Goal: Entertainment & Leisure: Consume media (video, audio)

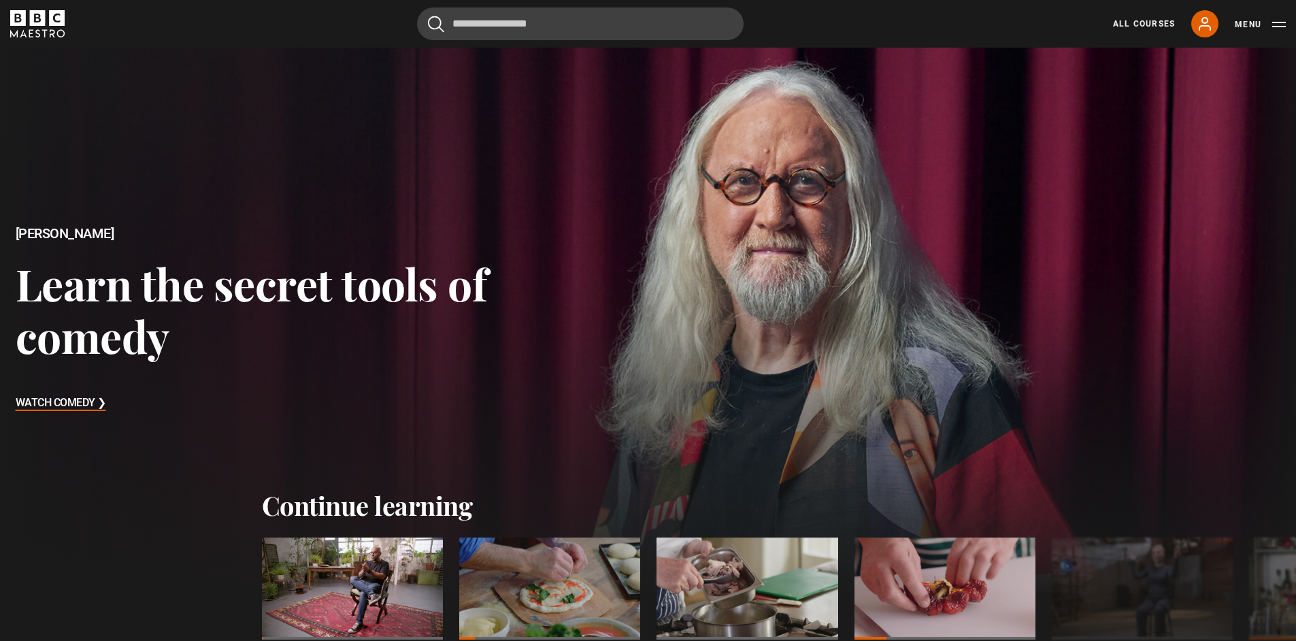
scroll to position [196, 0]
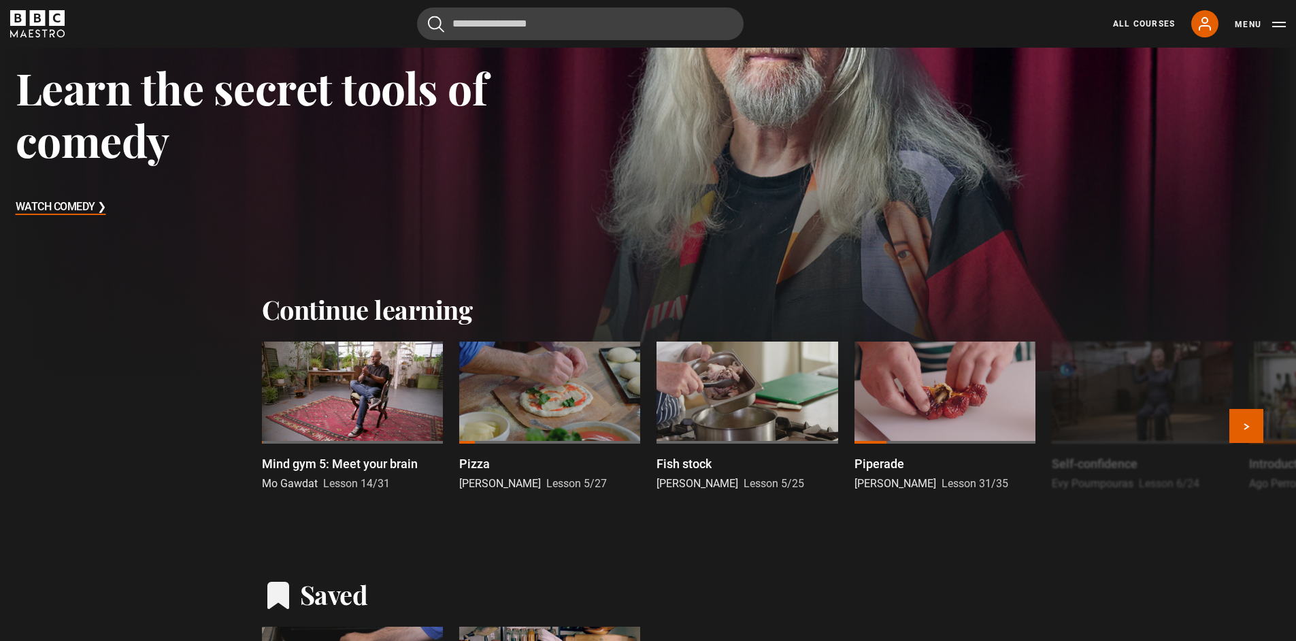
click at [360, 394] on div at bounding box center [352, 392] width 181 height 102
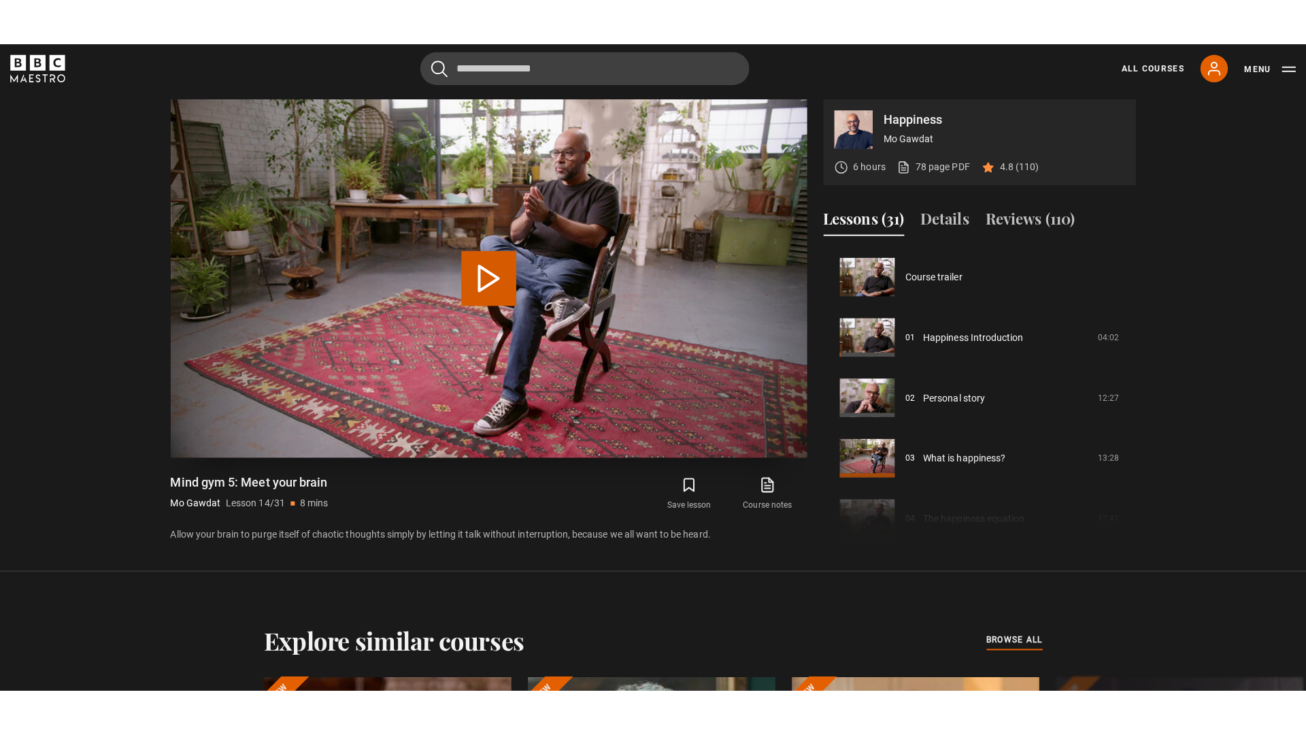
scroll to position [778, 0]
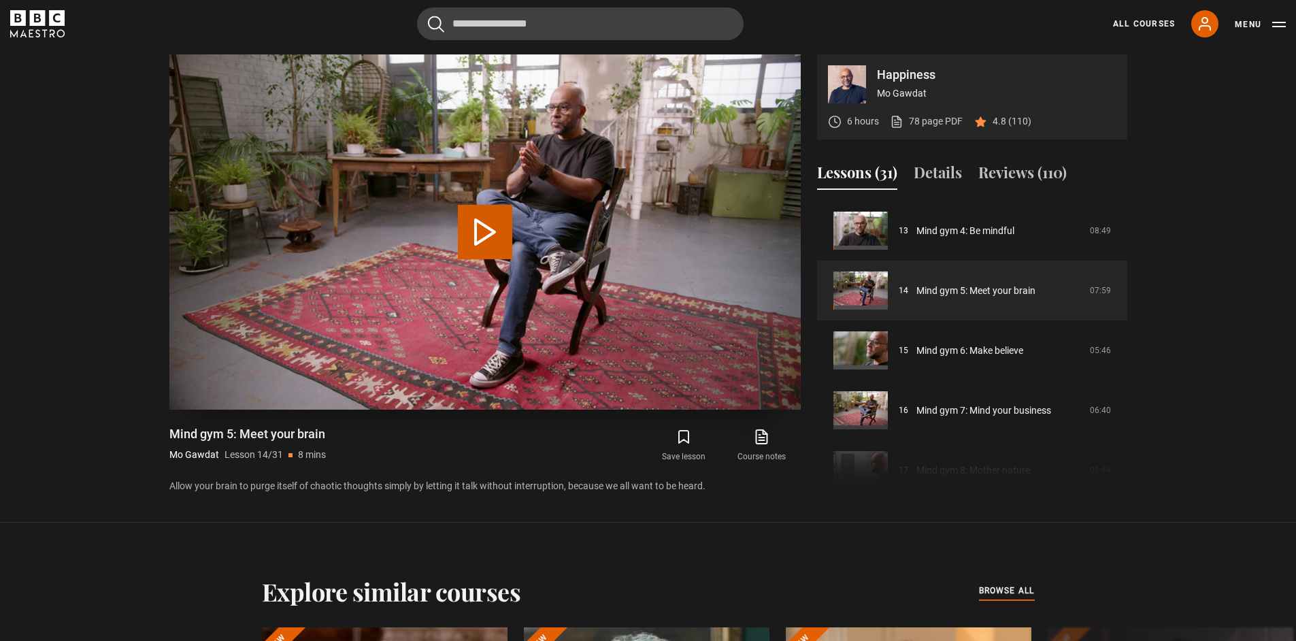
click at [501, 239] on button "Play Lesson Mind gym 5: Meet your brain" at bounding box center [485, 232] width 54 height 54
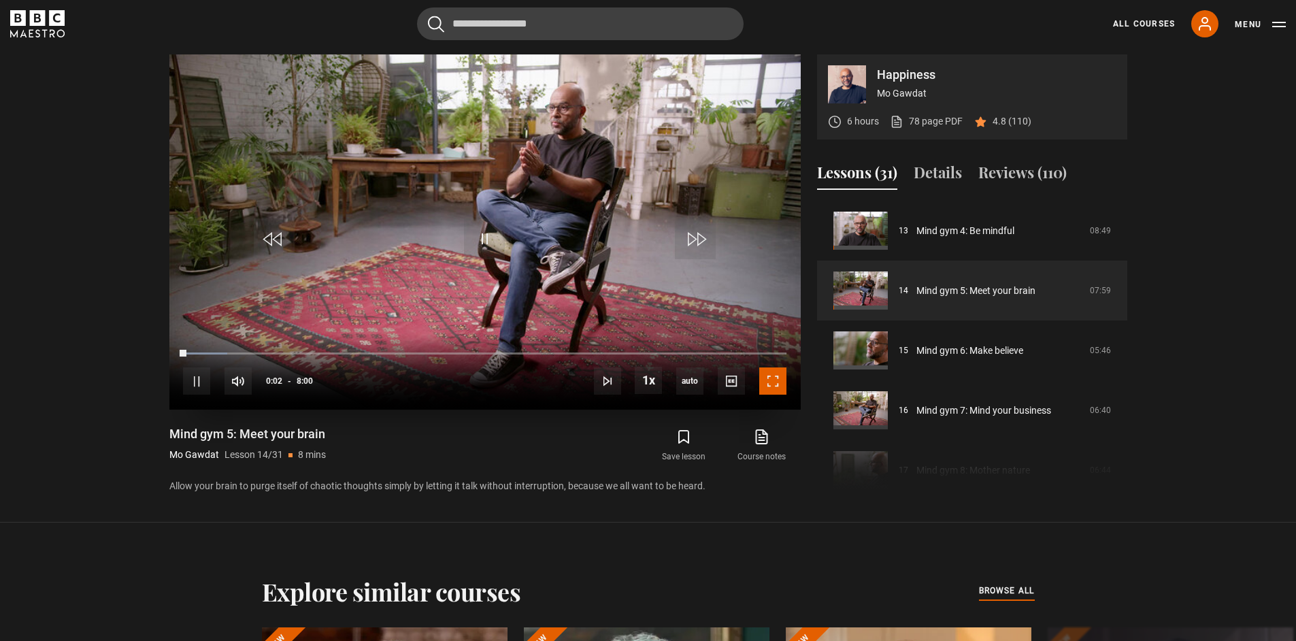
click at [779, 386] on span "Video Player" at bounding box center [772, 380] width 27 height 27
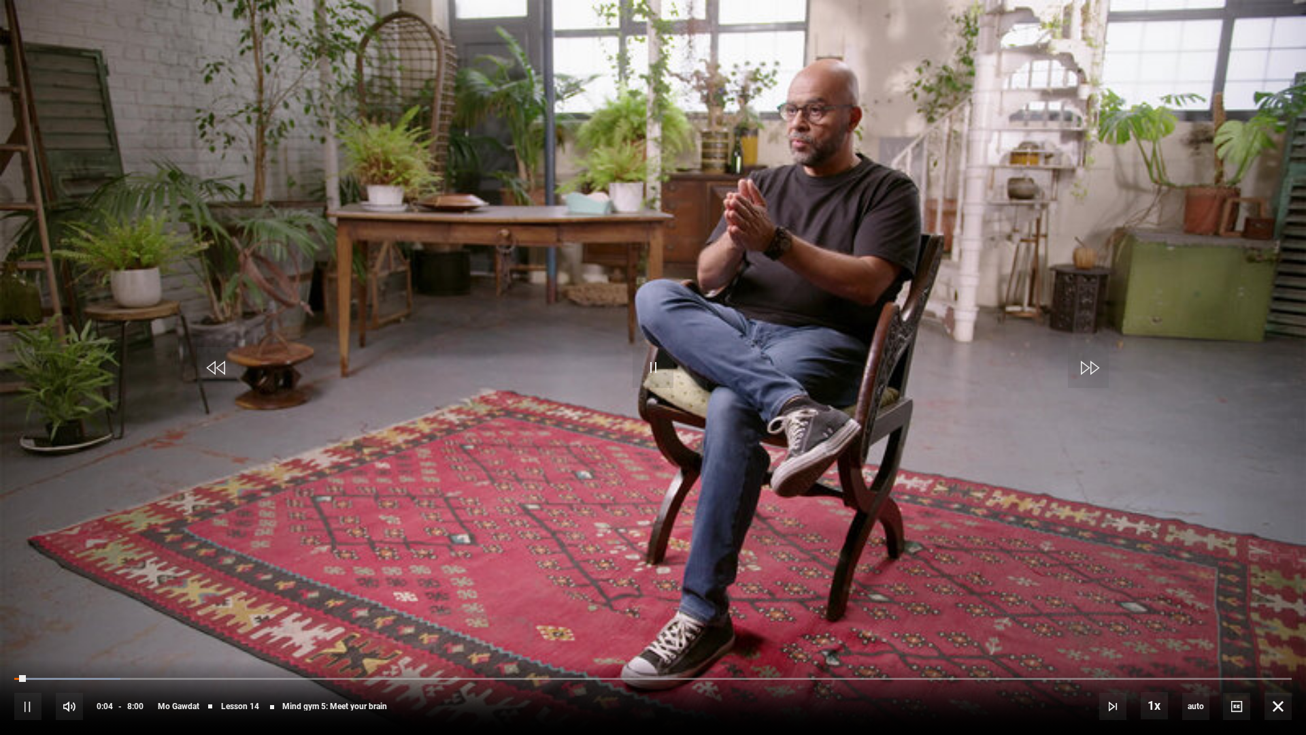
click at [577, 364] on video "Video Player" at bounding box center [653, 367] width 1306 height 735
click at [632, 366] on video "Video Player" at bounding box center [653, 367] width 1306 height 735
click at [668, 376] on span "Video Player" at bounding box center [653, 367] width 41 height 41
click at [665, 377] on span "Video Player" at bounding box center [653, 367] width 41 height 41
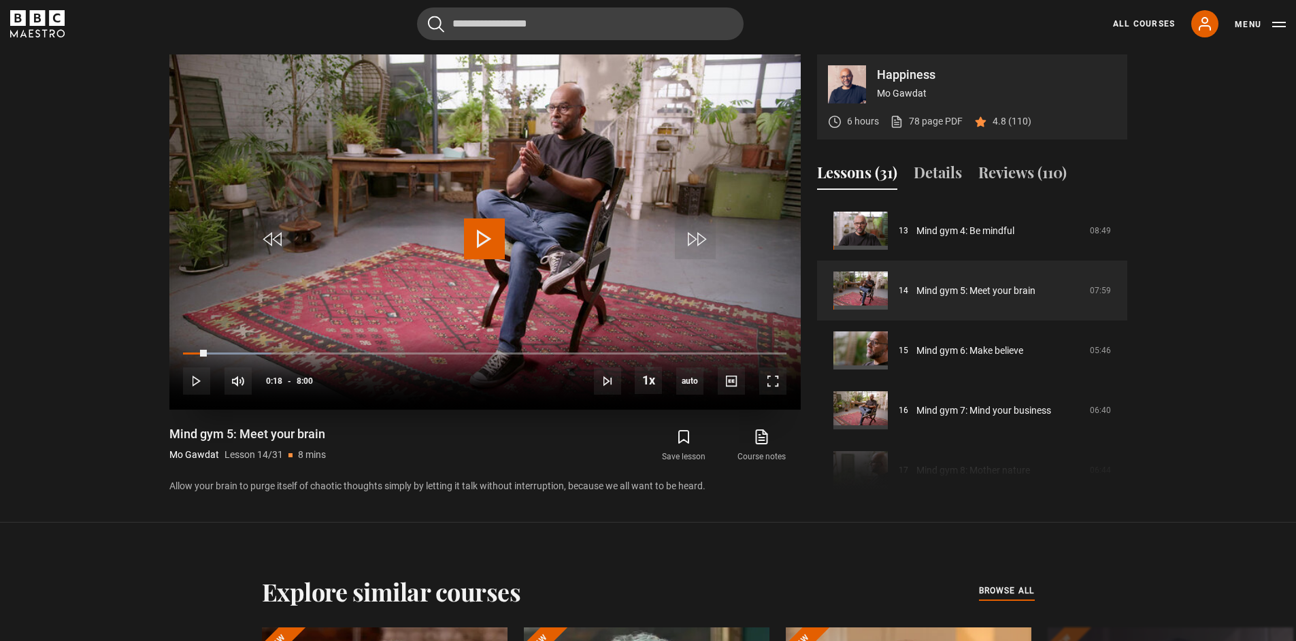
click at [484, 233] on span "Video Player" at bounding box center [484, 238] width 41 height 41
click at [760, 386] on span "Video Player" at bounding box center [772, 380] width 27 height 27
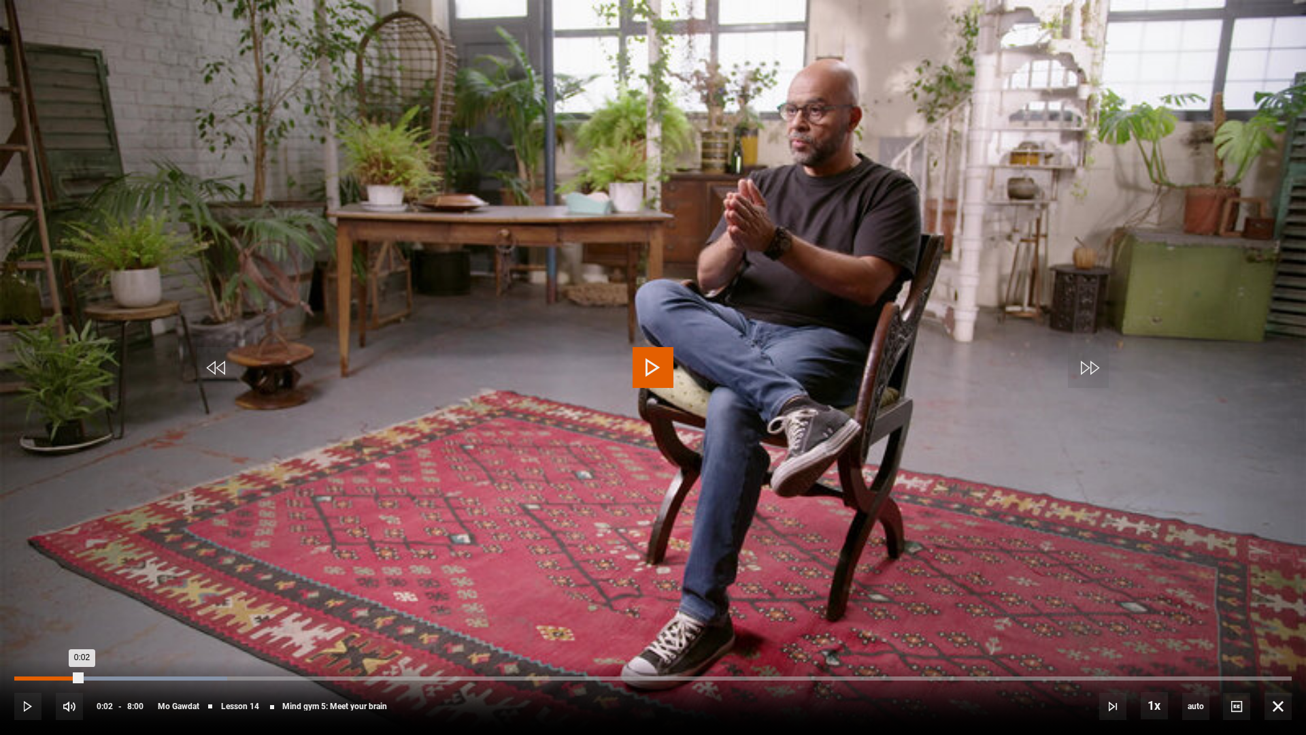
click at [20, 640] on div "0:02" at bounding box center [47, 678] width 67 height 4
click at [677, 368] on video "Video Player" at bounding box center [653, 367] width 1306 height 735
click at [671, 361] on span "Video Player" at bounding box center [653, 367] width 41 height 41
click at [639, 375] on span "Video Player" at bounding box center [653, 367] width 41 height 41
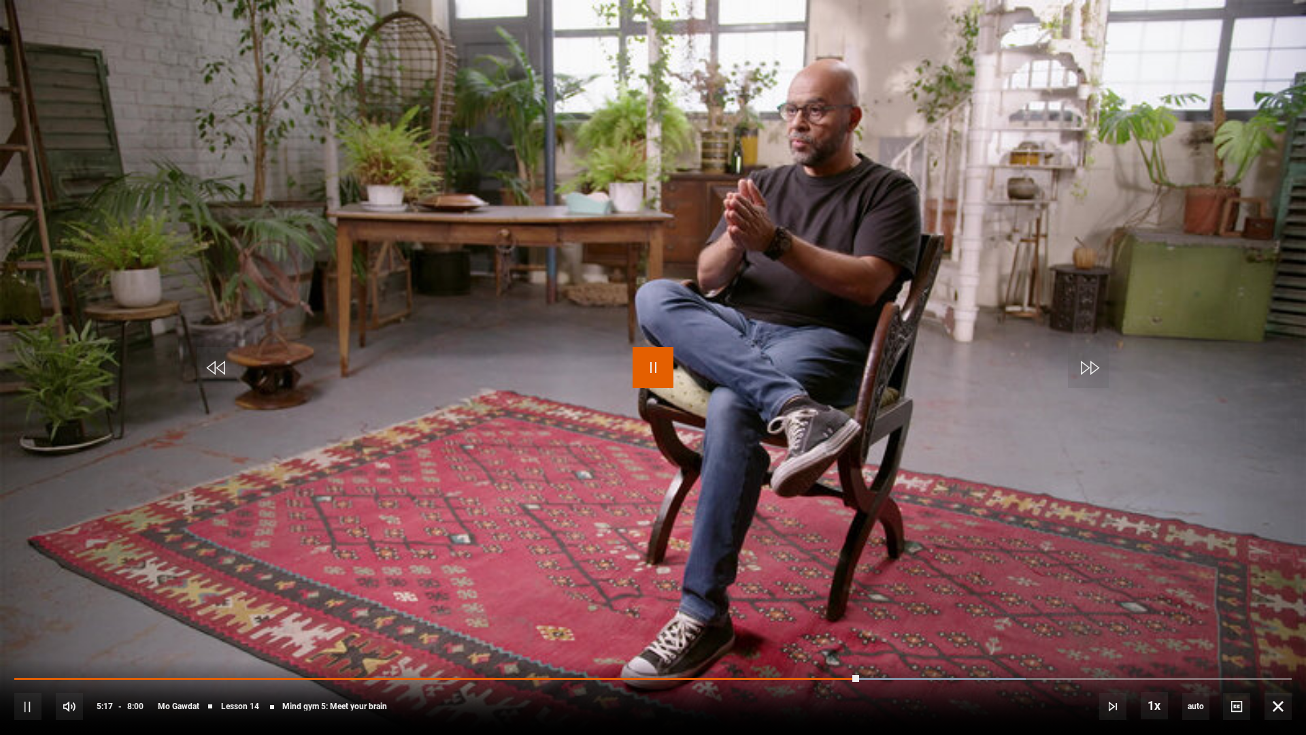
click at [642, 367] on span "Video Player" at bounding box center [653, 367] width 41 height 41
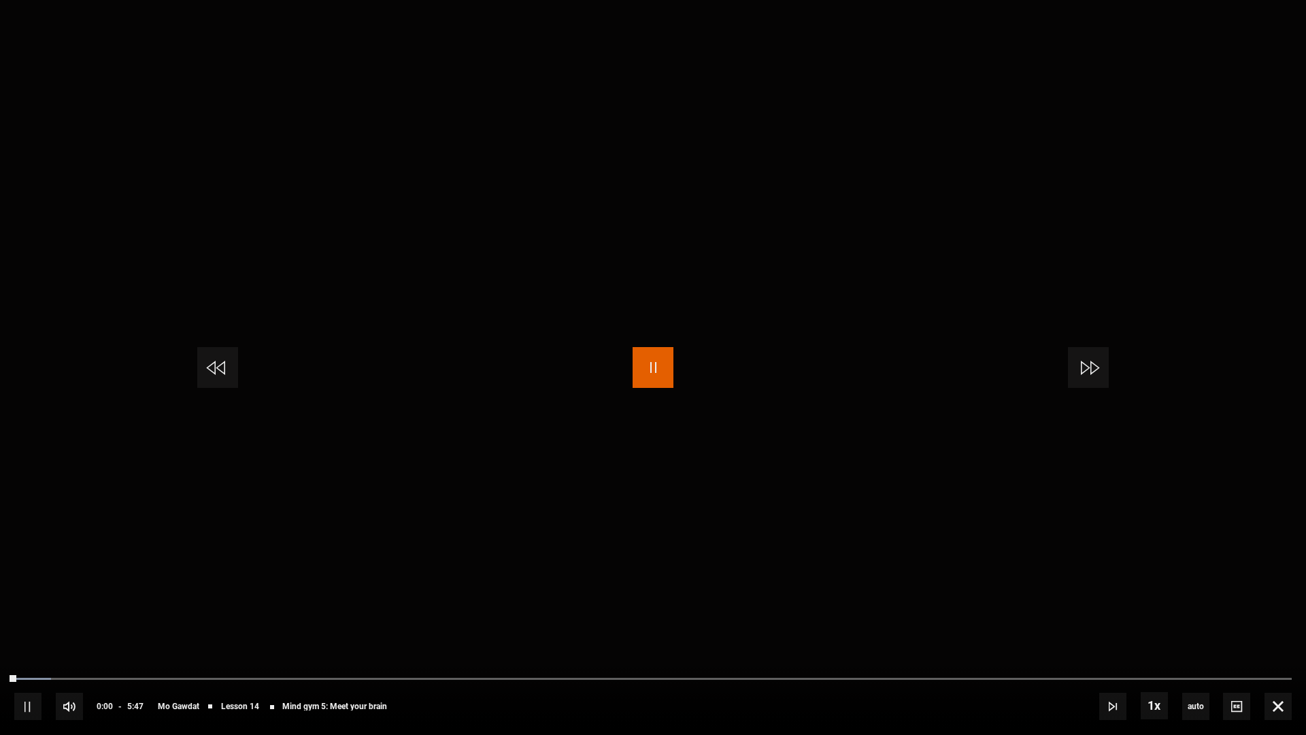
click at [657, 381] on span "Video Player" at bounding box center [653, 367] width 41 height 41
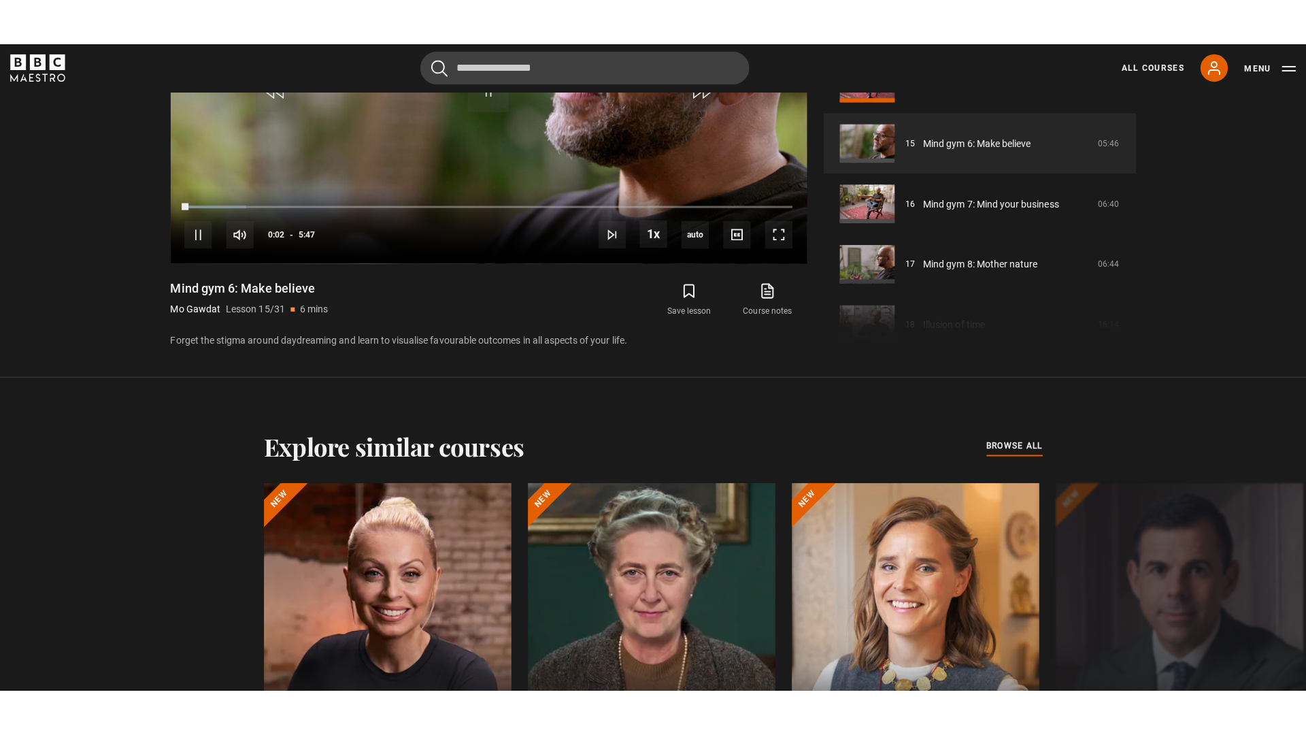
scroll to position [524, 0]
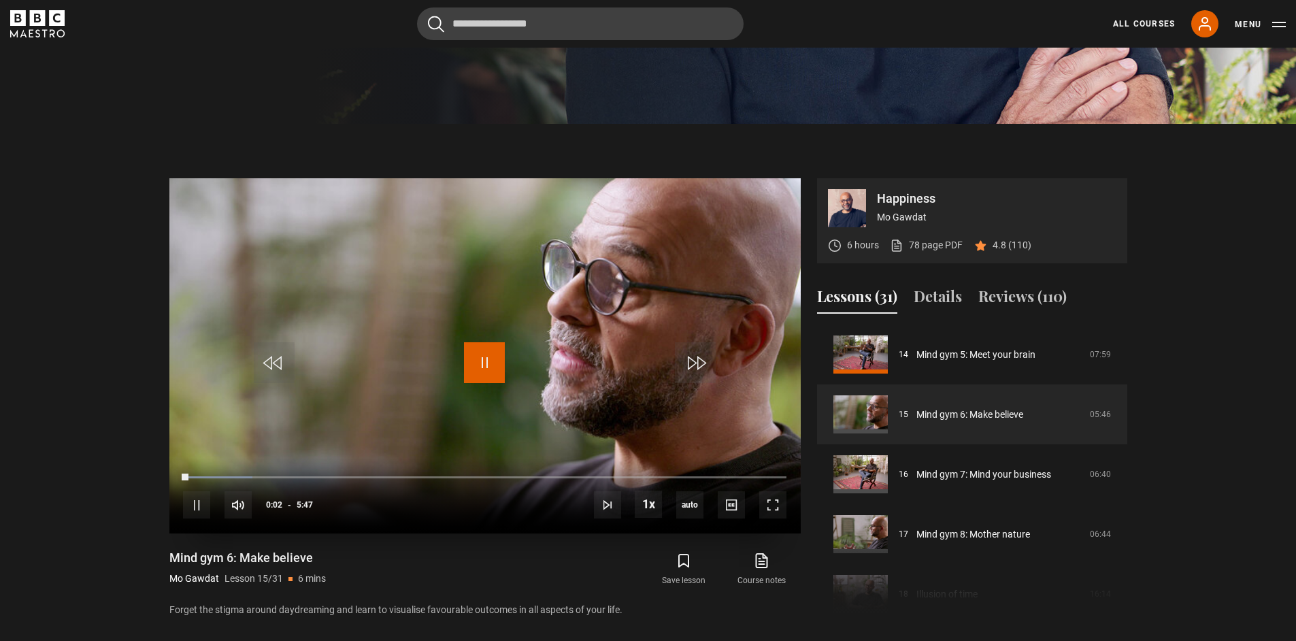
click at [494, 359] on span "Video Player" at bounding box center [484, 362] width 41 height 41
click at [496, 369] on span "Video Player" at bounding box center [484, 362] width 41 height 41
click at [767, 496] on span "Video Player" at bounding box center [772, 504] width 27 height 27
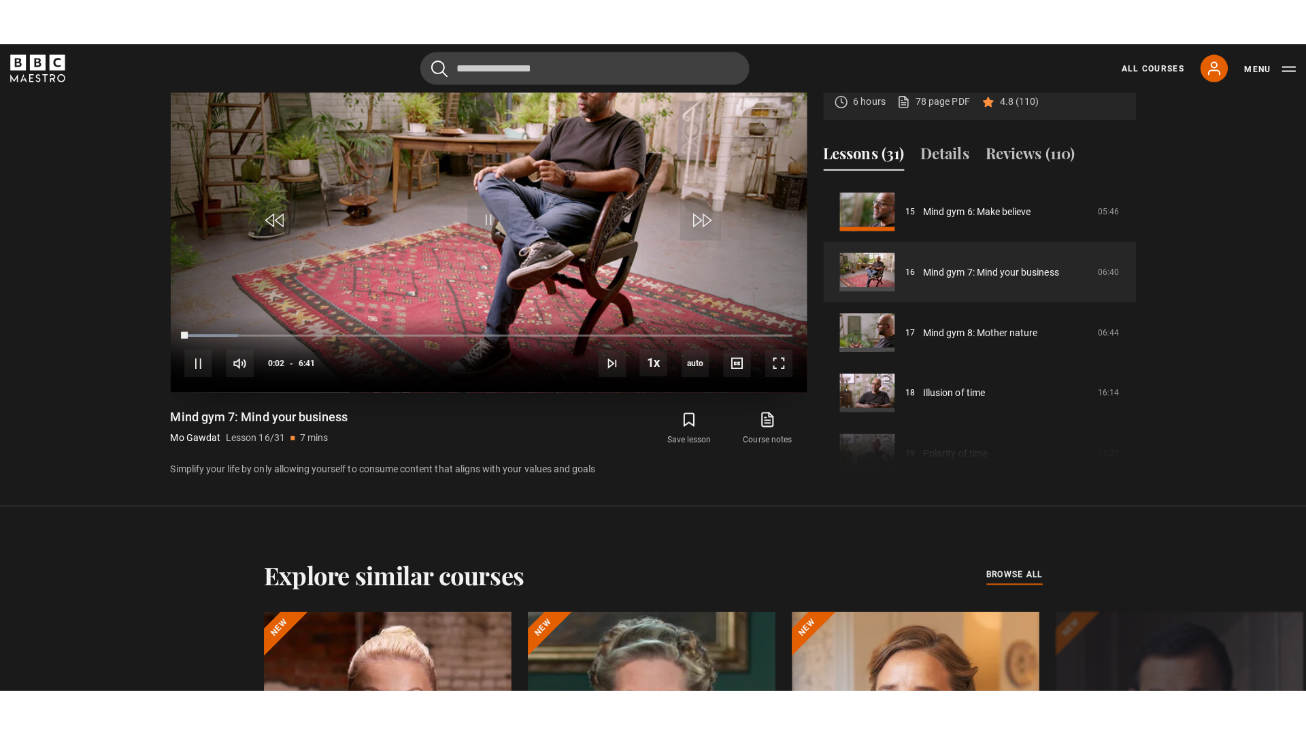
scroll to position [709, 0]
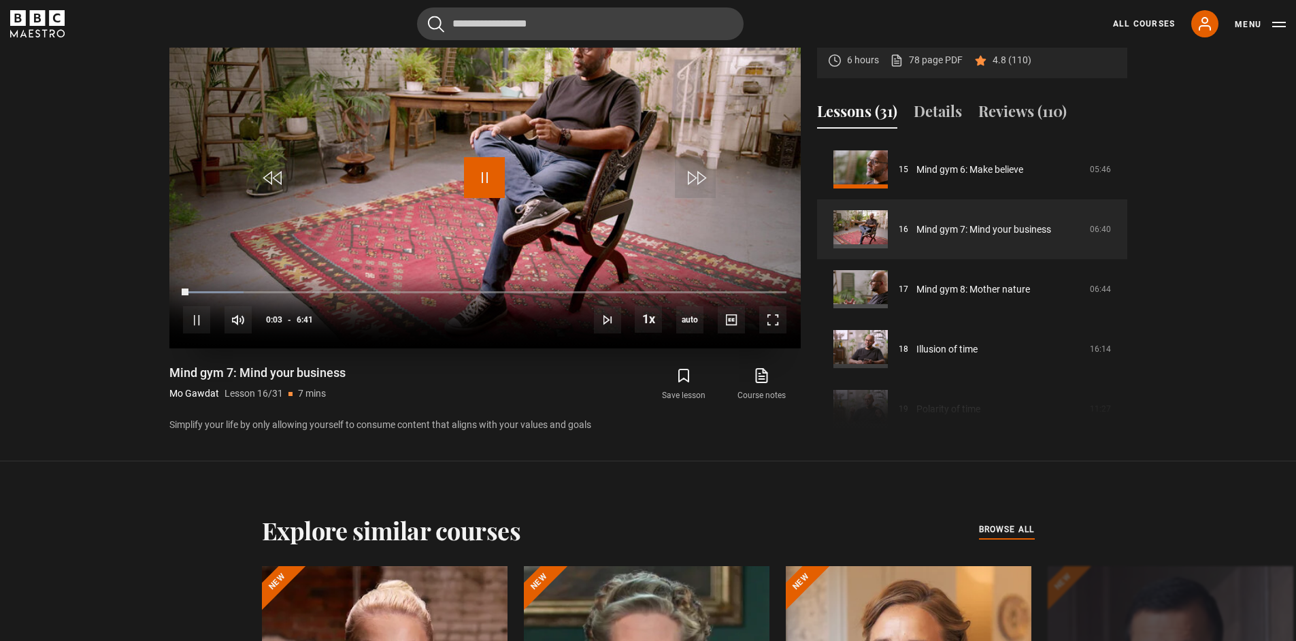
click at [501, 182] on span "Video Player" at bounding box center [484, 177] width 41 height 41
click at [764, 324] on span "Video Player" at bounding box center [772, 319] width 27 height 27
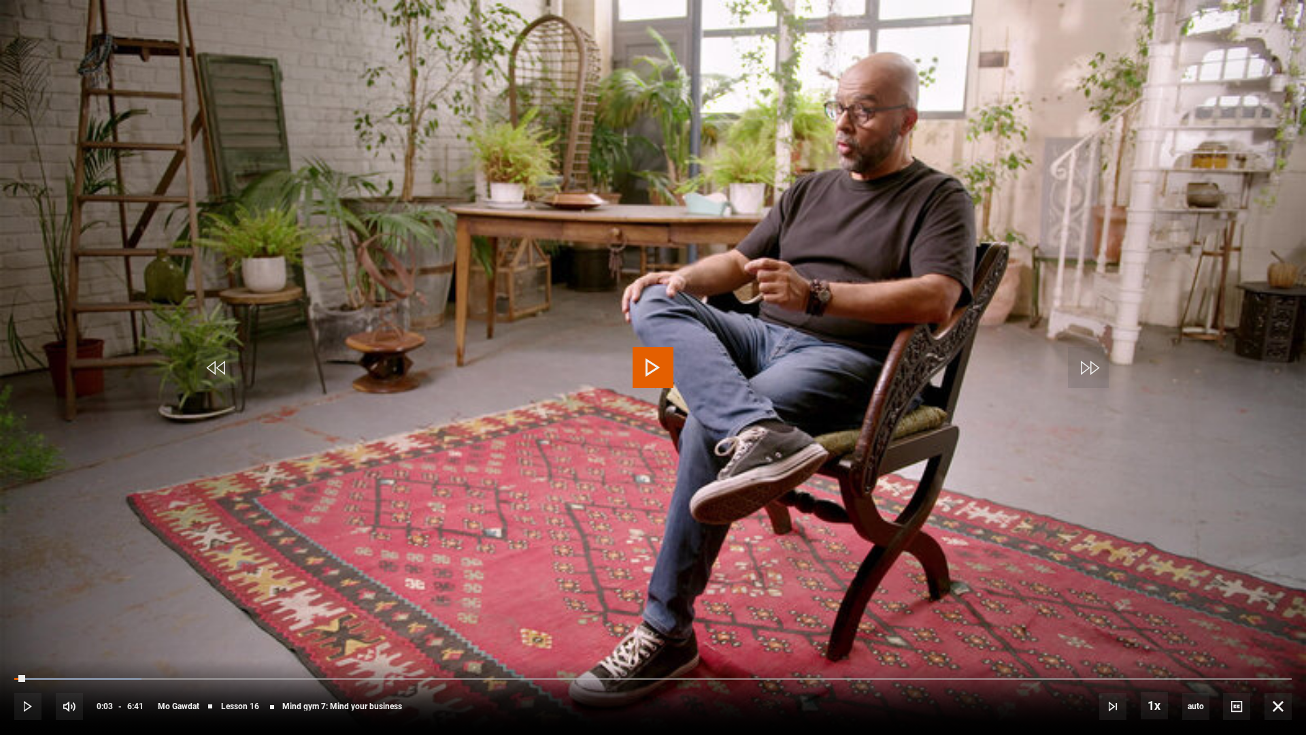
click at [672, 373] on span "Video Player" at bounding box center [653, 367] width 41 height 41
click at [656, 374] on span "Video Player" at bounding box center [653, 367] width 41 height 41
click at [656, 373] on span "Video Player" at bounding box center [653, 367] width 41 height 41
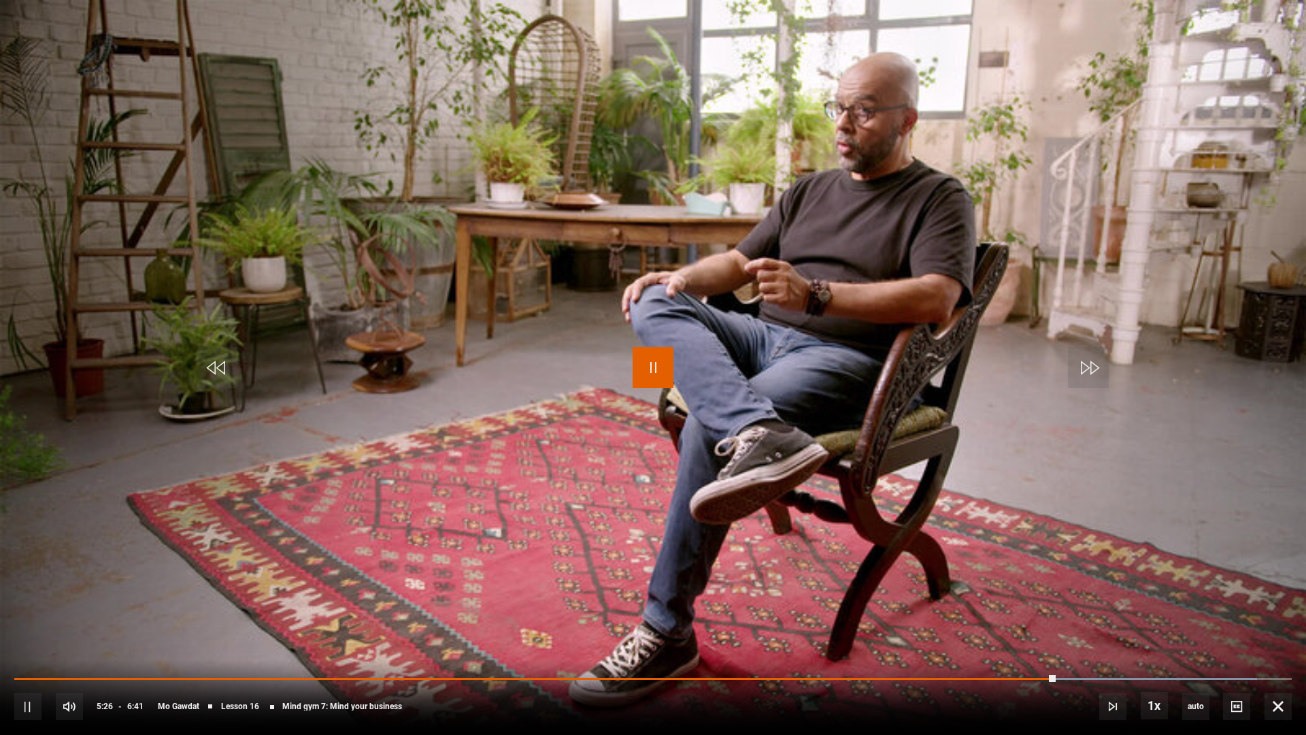
click at [670, 371] on span "Video Player" at bounding box center [653, 367] width 41 height 41
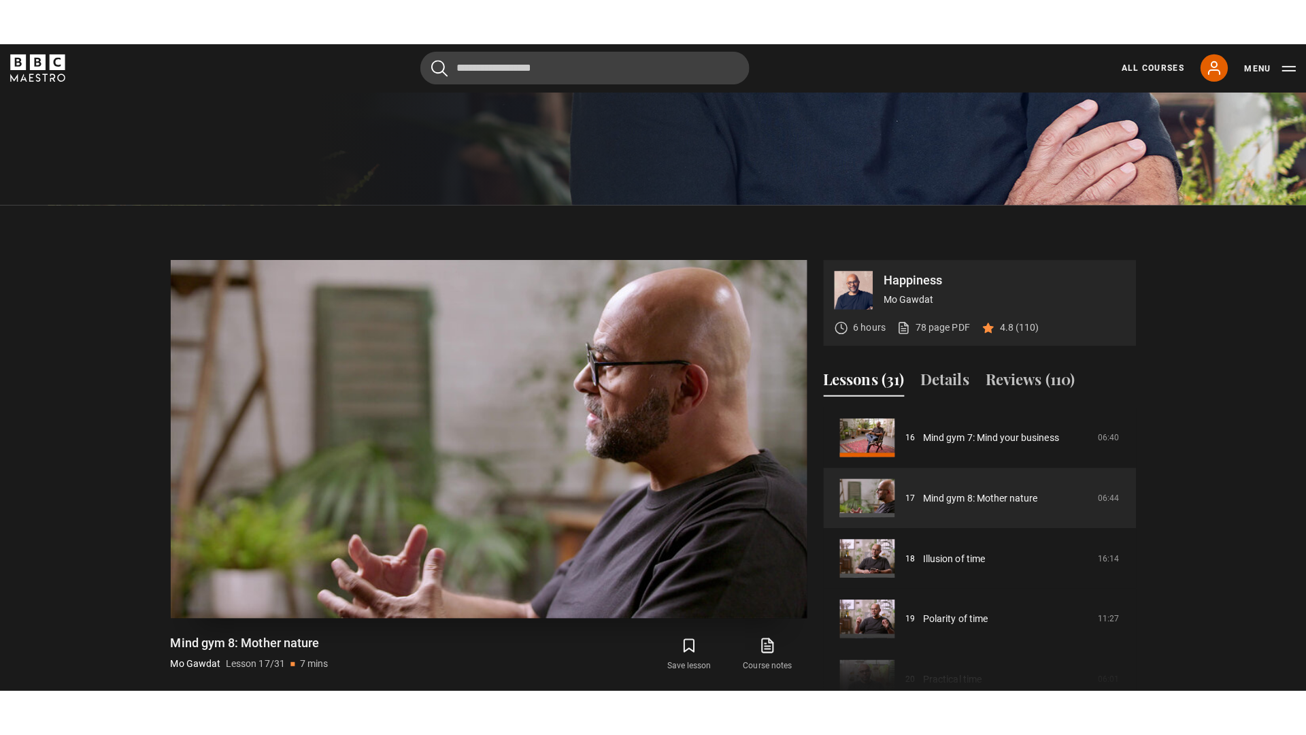
scroll to position [480, 0]
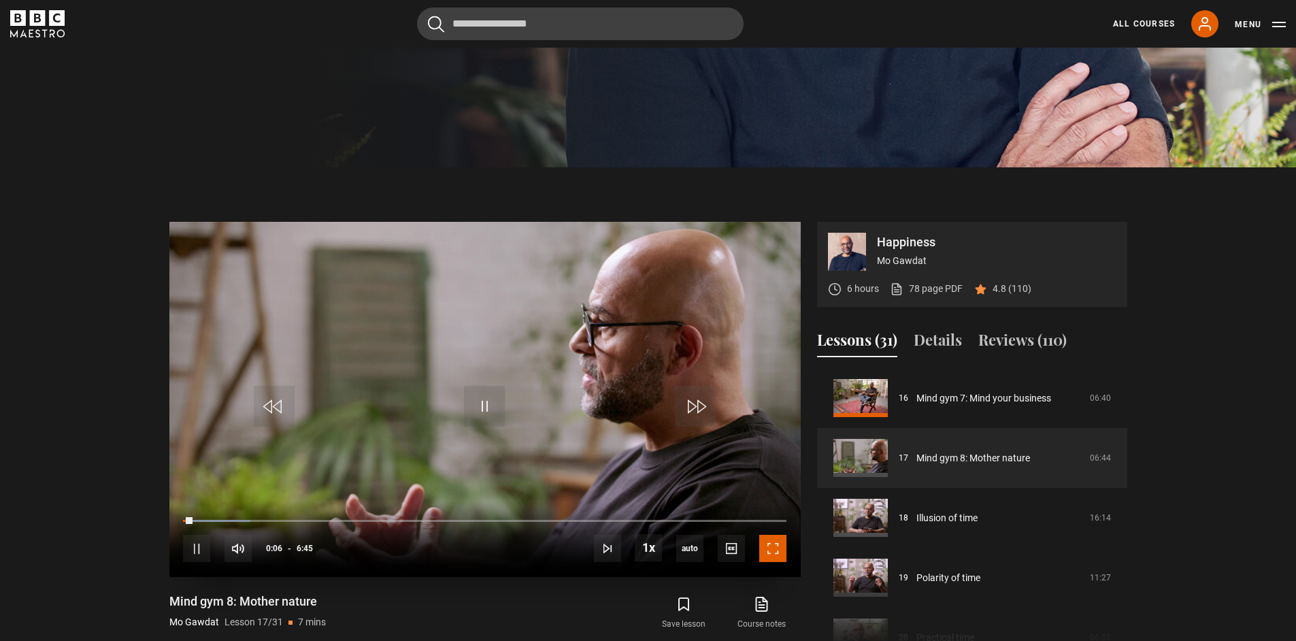
click at [783, 549] on span "Video Player" at bounding box center [772, 548] width 27 height 27
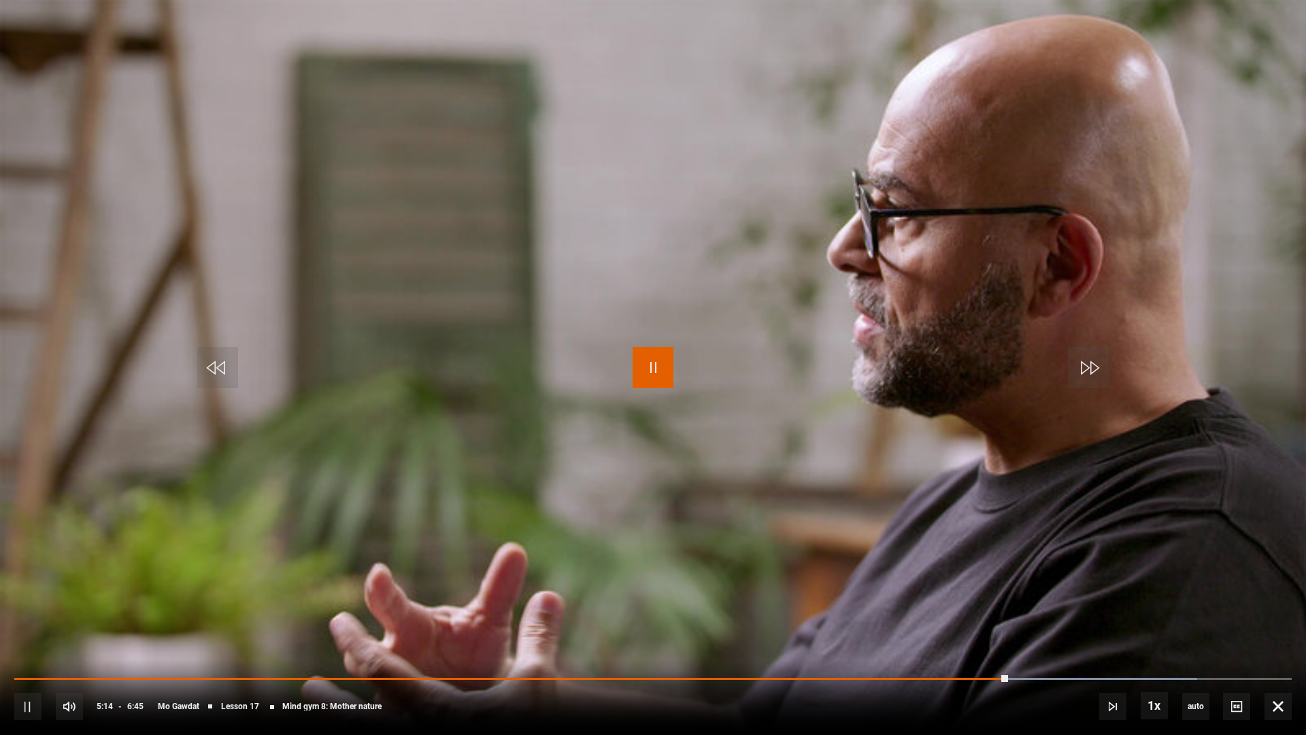
click at [649, 367] on span "Video Player" at bounding box center [653, 367] width 41 height 41
click at [653, 375] on span "Video Player" at bounding box center [653, 367] width 41 height 41
click at [645, 360] on span "Video Player" at bounding box center [653, 367] width 41 height 41
click at [636, 368] on span "Video Player" at bounding box center [653, 367] width 41 height 41
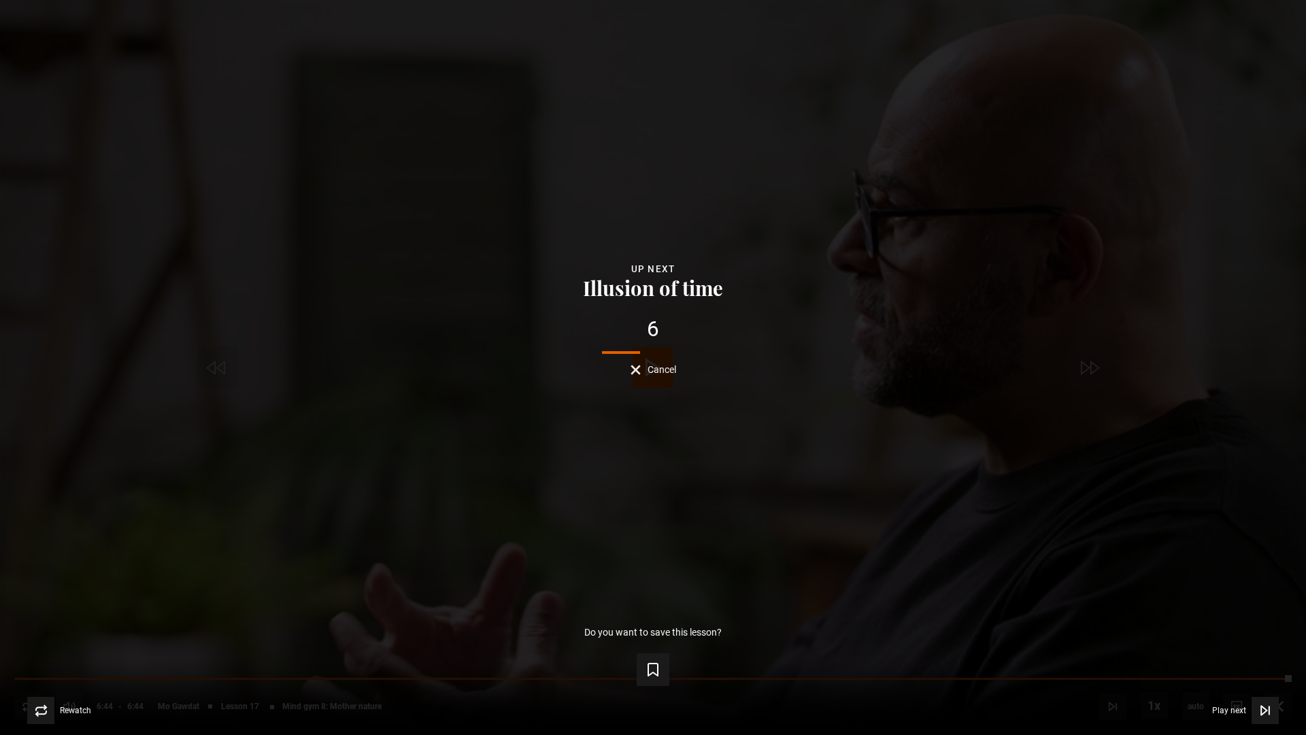
click at [675, 367] on span "Cancel" at bounding box center [662, 370] width 29 height 10
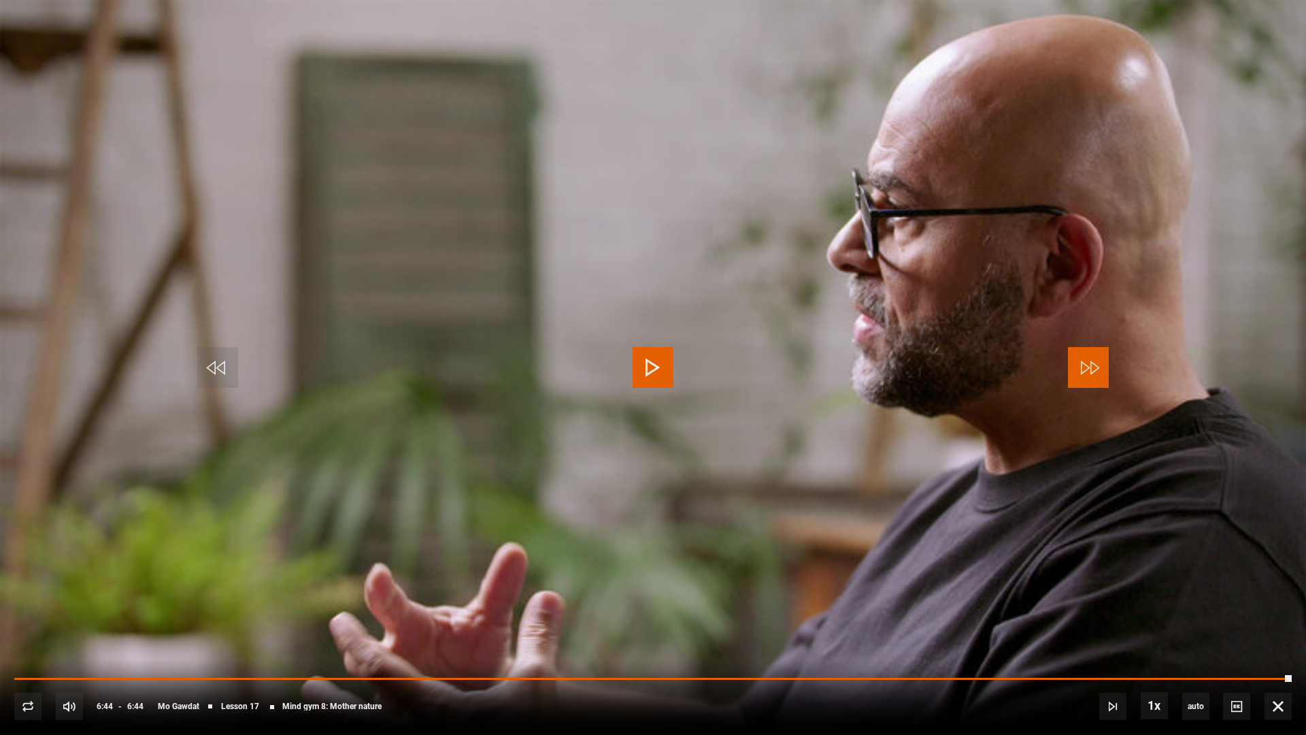
click at [1097, 369] on span "Video Player" at bounding box center [1088, 367] width 41 height 41
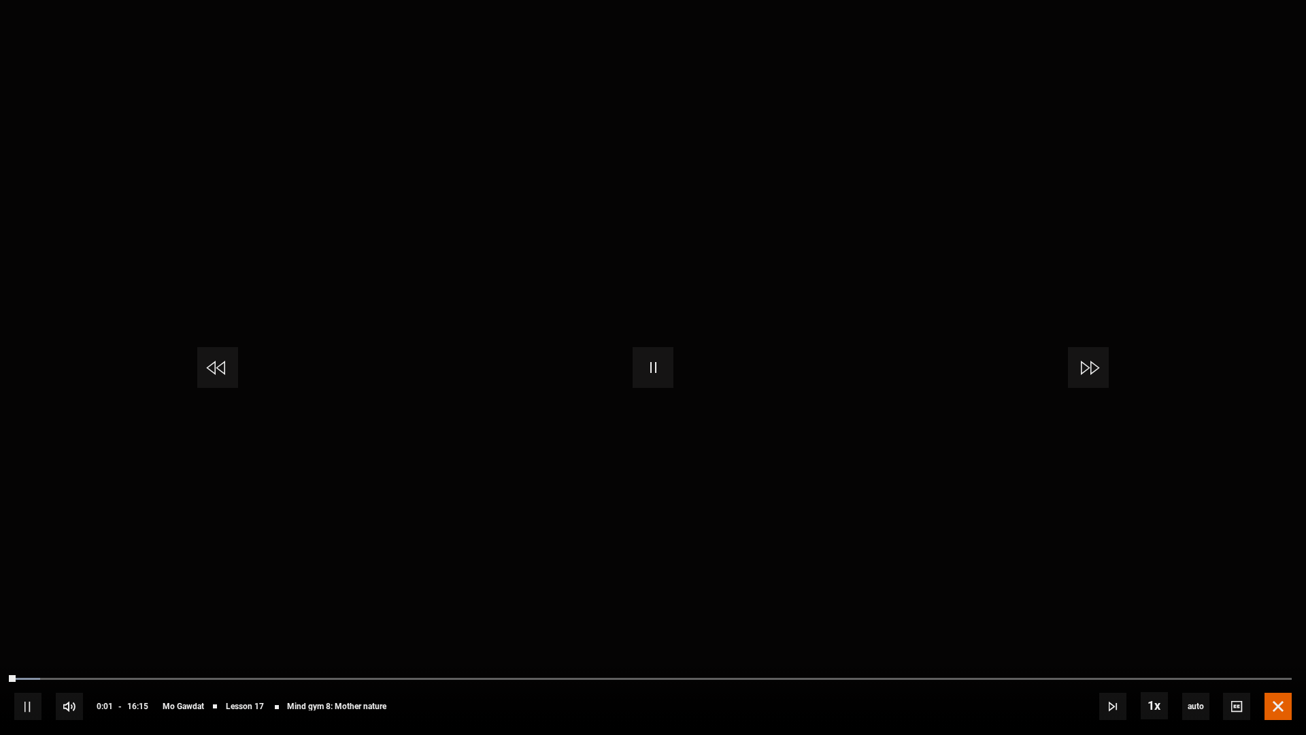
click at [1281, 640] on span "Video Player" at bounding box center [1277, 705] width 27 height 27
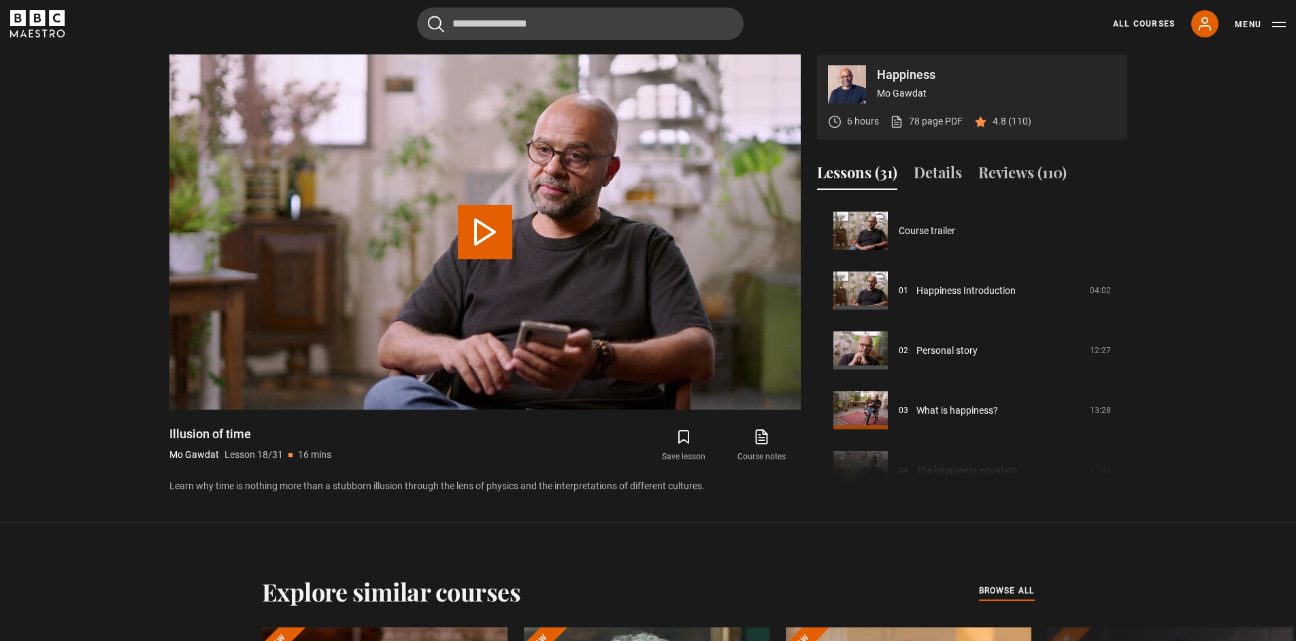
scroll to position [1018, 0]
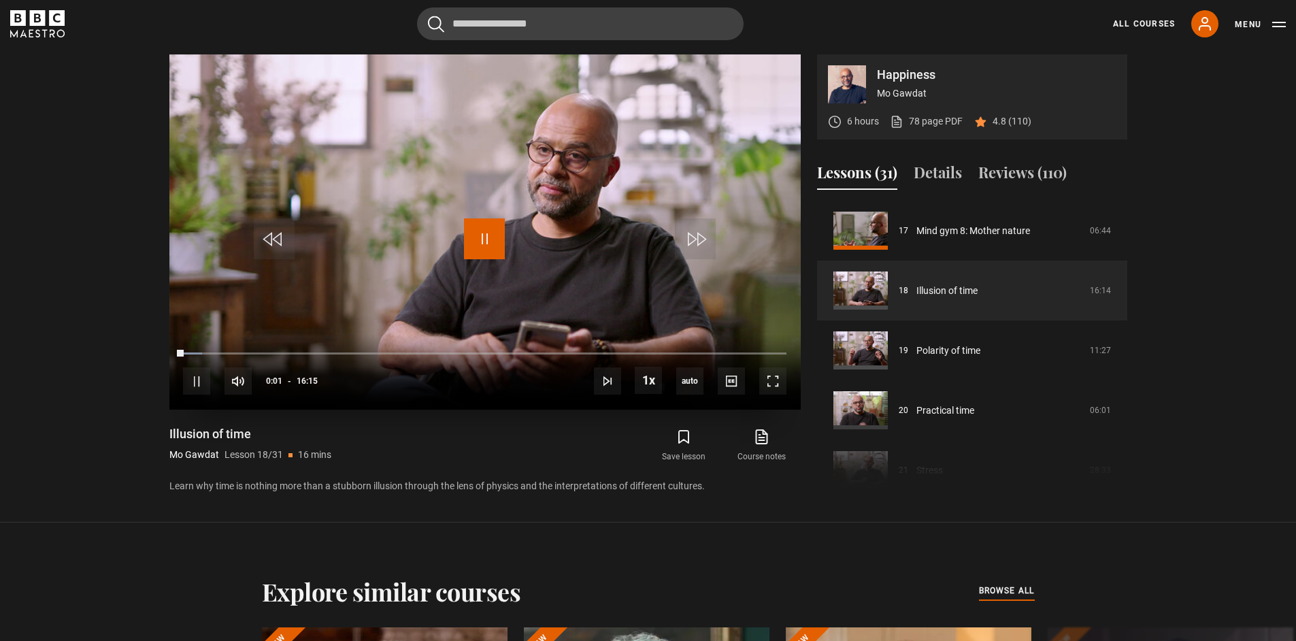
click at [503, 244] on span "Video Player" at bounding box center [484, 238] width 41 height 41
click at [929, 126] on link "78 page PDF (opens in new tab)" at bounding box center [926, 121] width 73 height 14
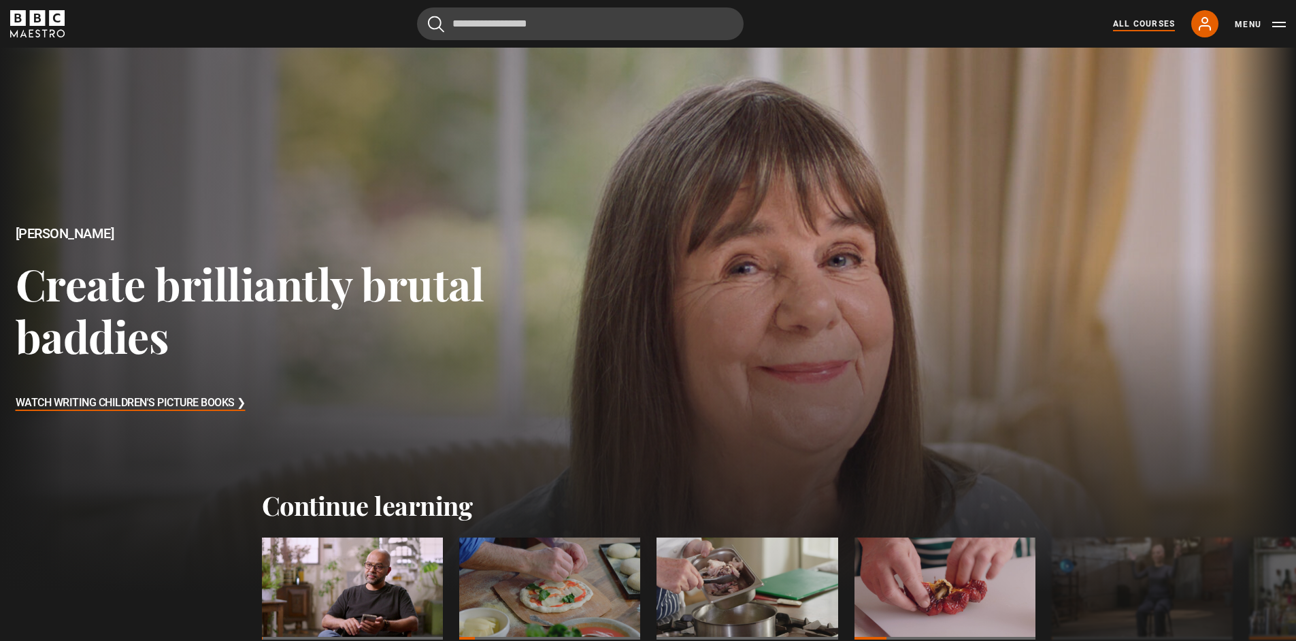
click at [1141, 18] on link "All Courses" at bounding box center [1144, 24] width 62 height 12
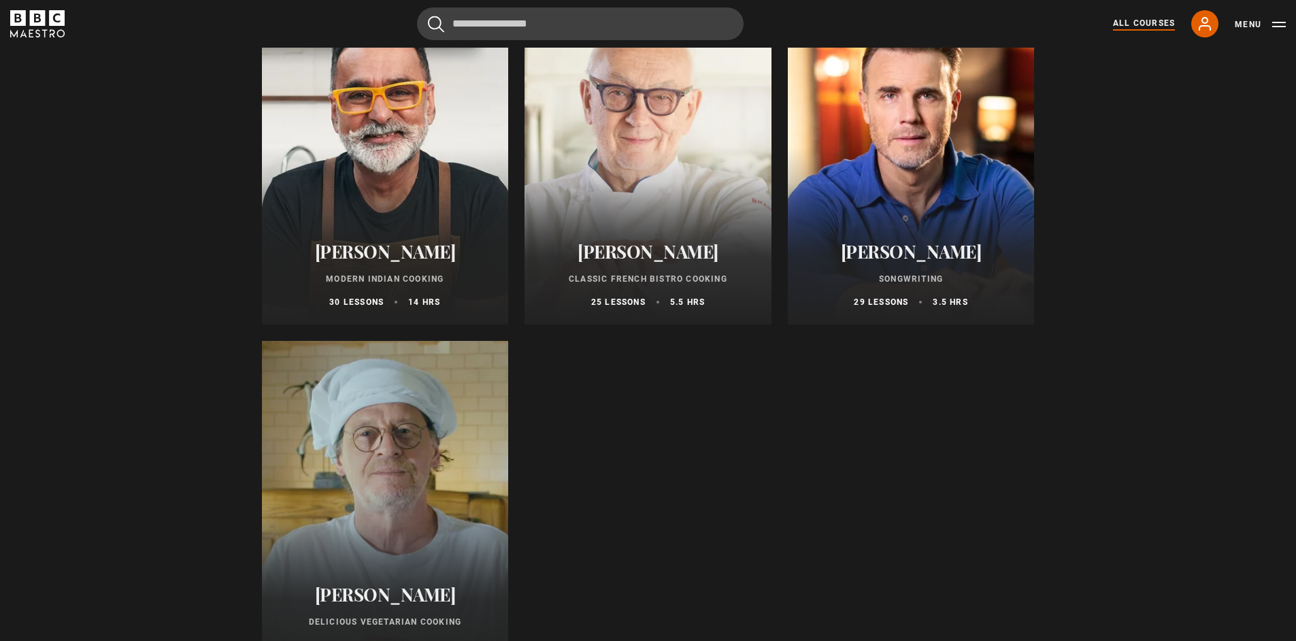
scroll to position [5028, 0]
